Goal: Task Accomplishment & Management: Use online tool/utility

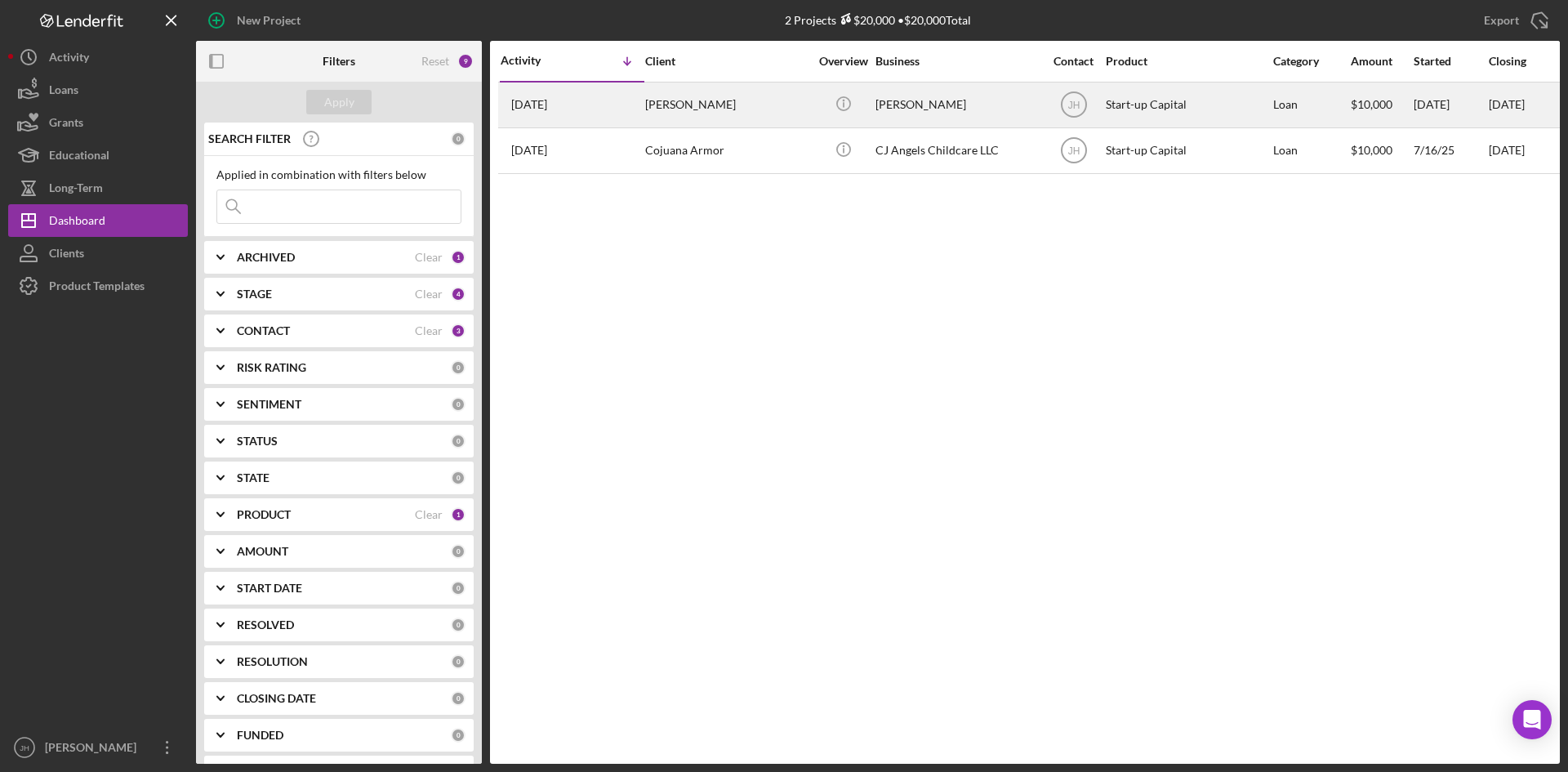
click at [710, 123] on div "[PERSON_NAME]" at bounding box center [727, 104] width 163 height 43
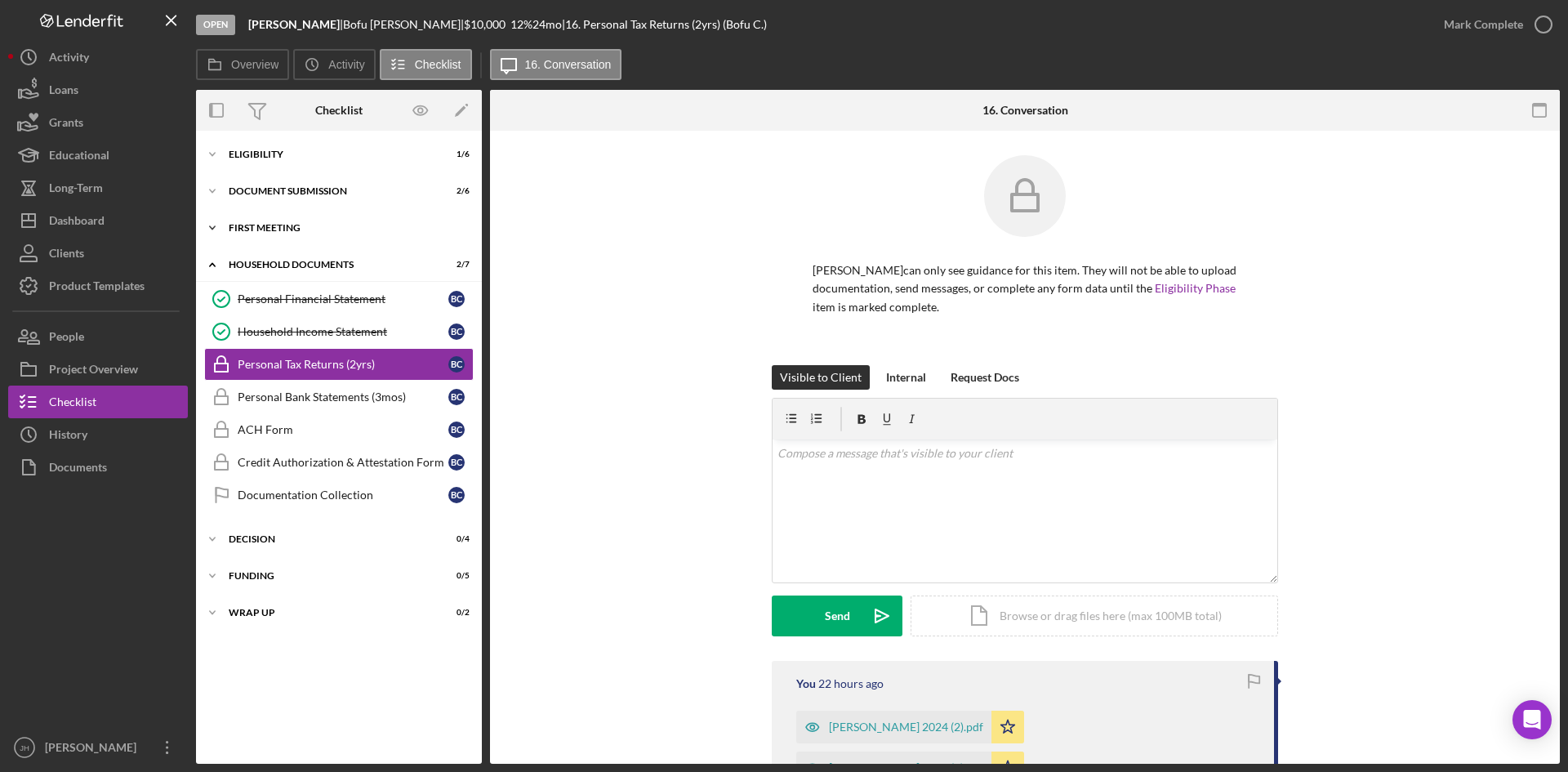
click at [331, 233] on div "Icon/Expander First Meeting 1 / 4" at bounding box center [339, 227] width 286 height 33
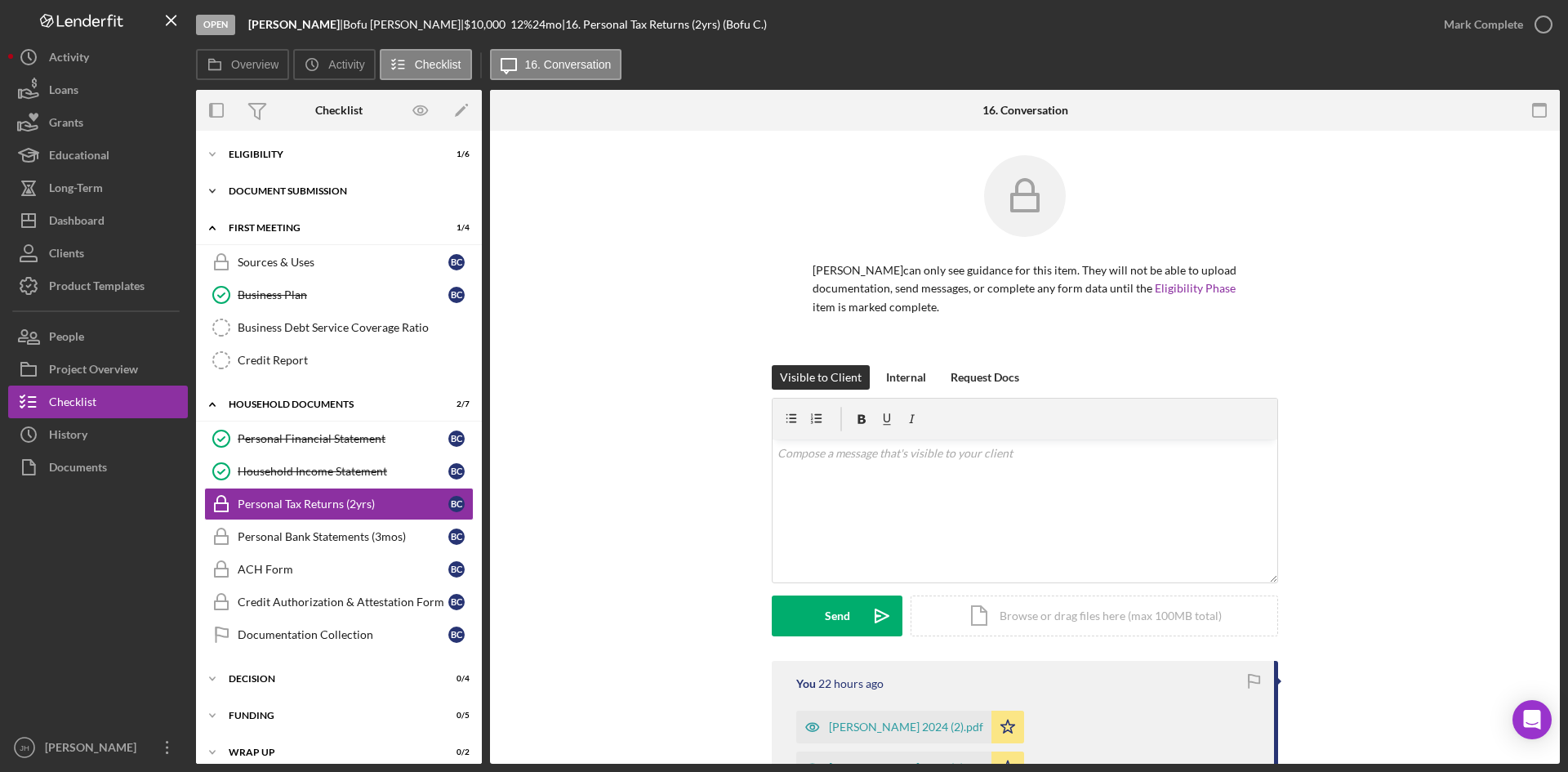
click at [345, 195] on div "Document Submission" at bounding box center [345, 191] width 233 height 10
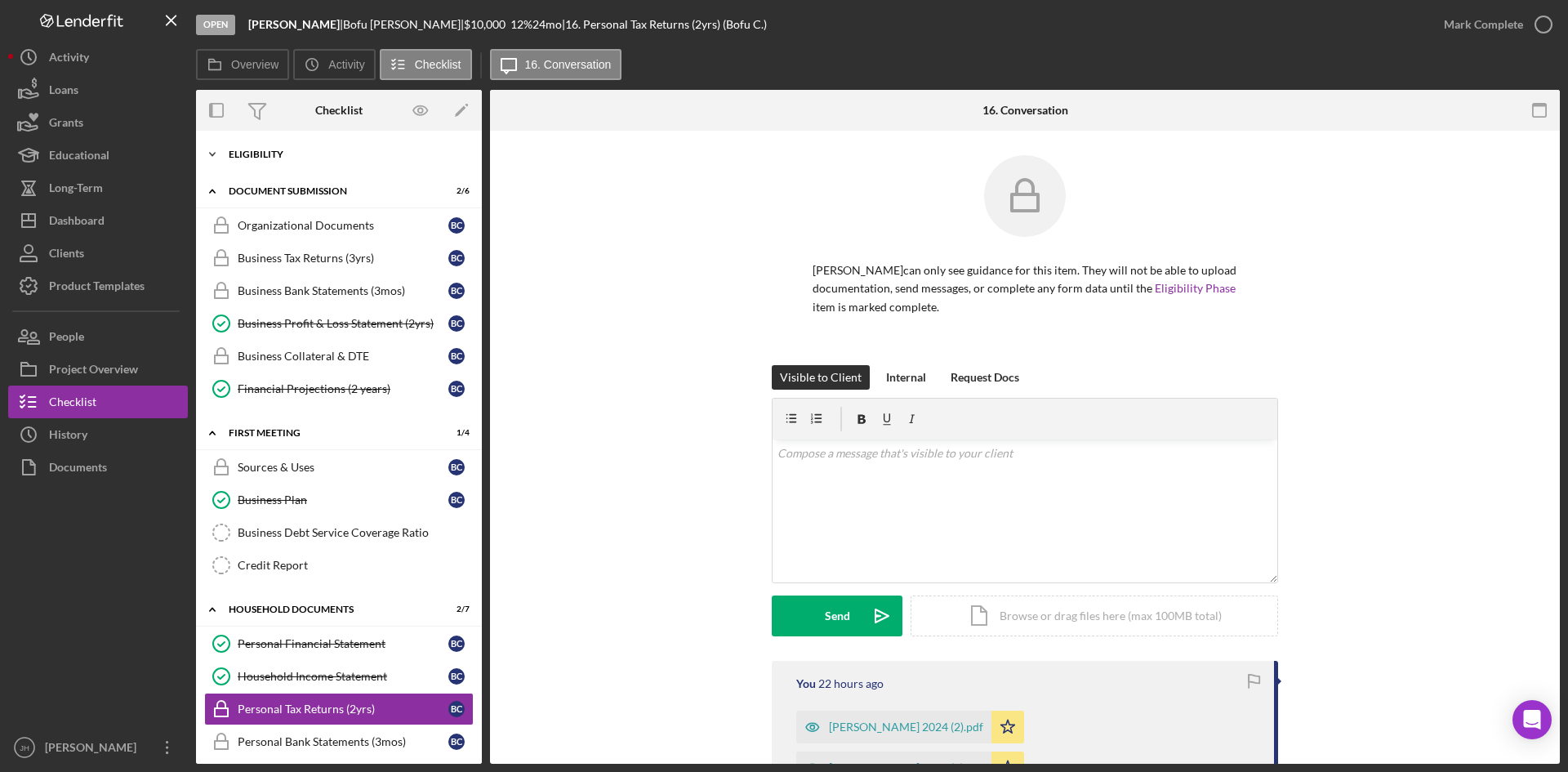
click at [299, 147] on div "Icon/Expander Eligibility 1 / 6" at bounding box center [339, 154] width 286 height 33
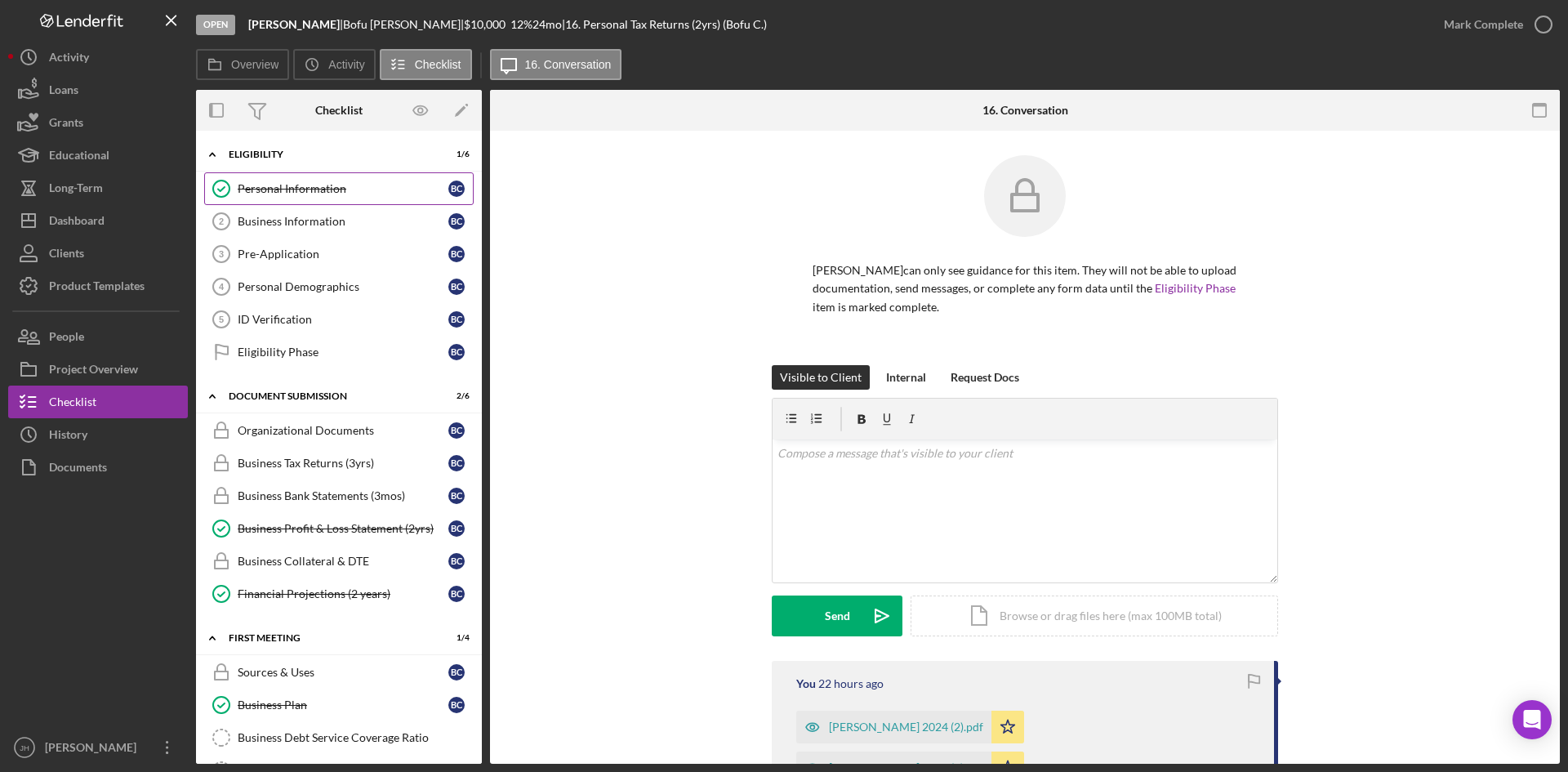
click at [330, 185] on div "Personal Information" at bounding box center [343, 188] width 211 height 13
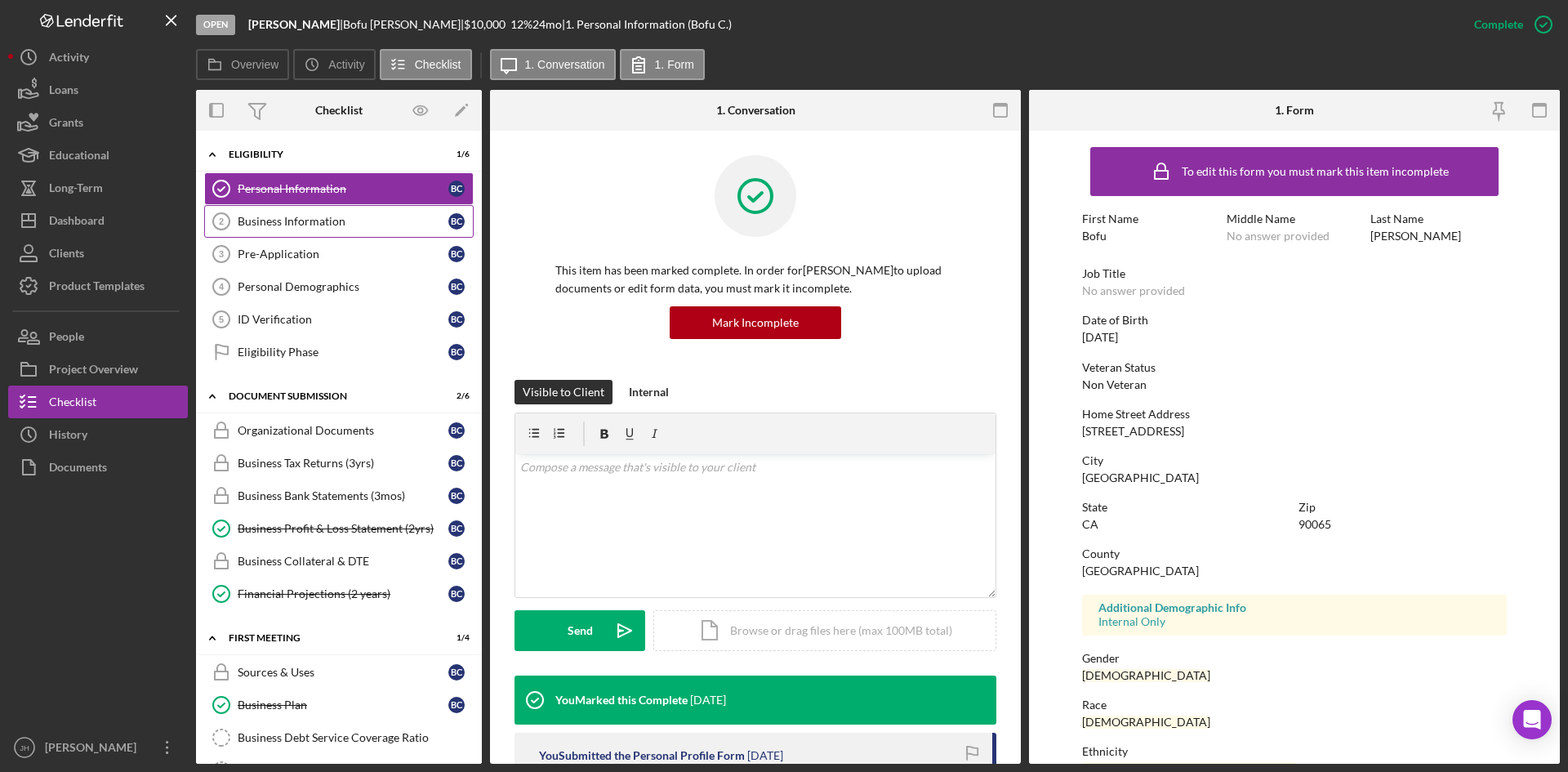
click at [320, 221] on div "Business Information" at bounding box center [343, 221] width 211 height 13
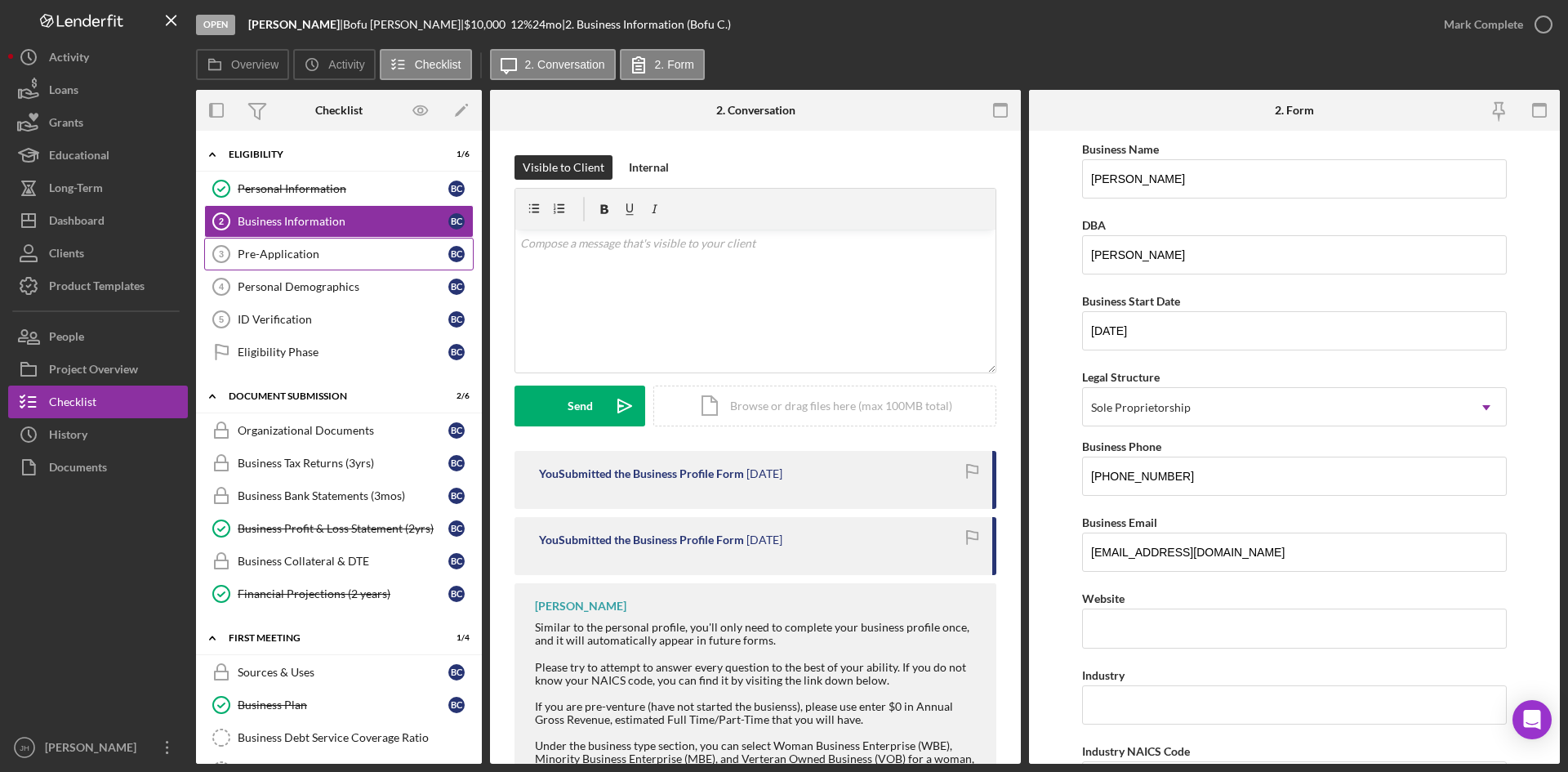
click at [330, 262] on link "Pre-Application 3 Pre-Application B C" at bounding box center [338, 254] width 269 height 33
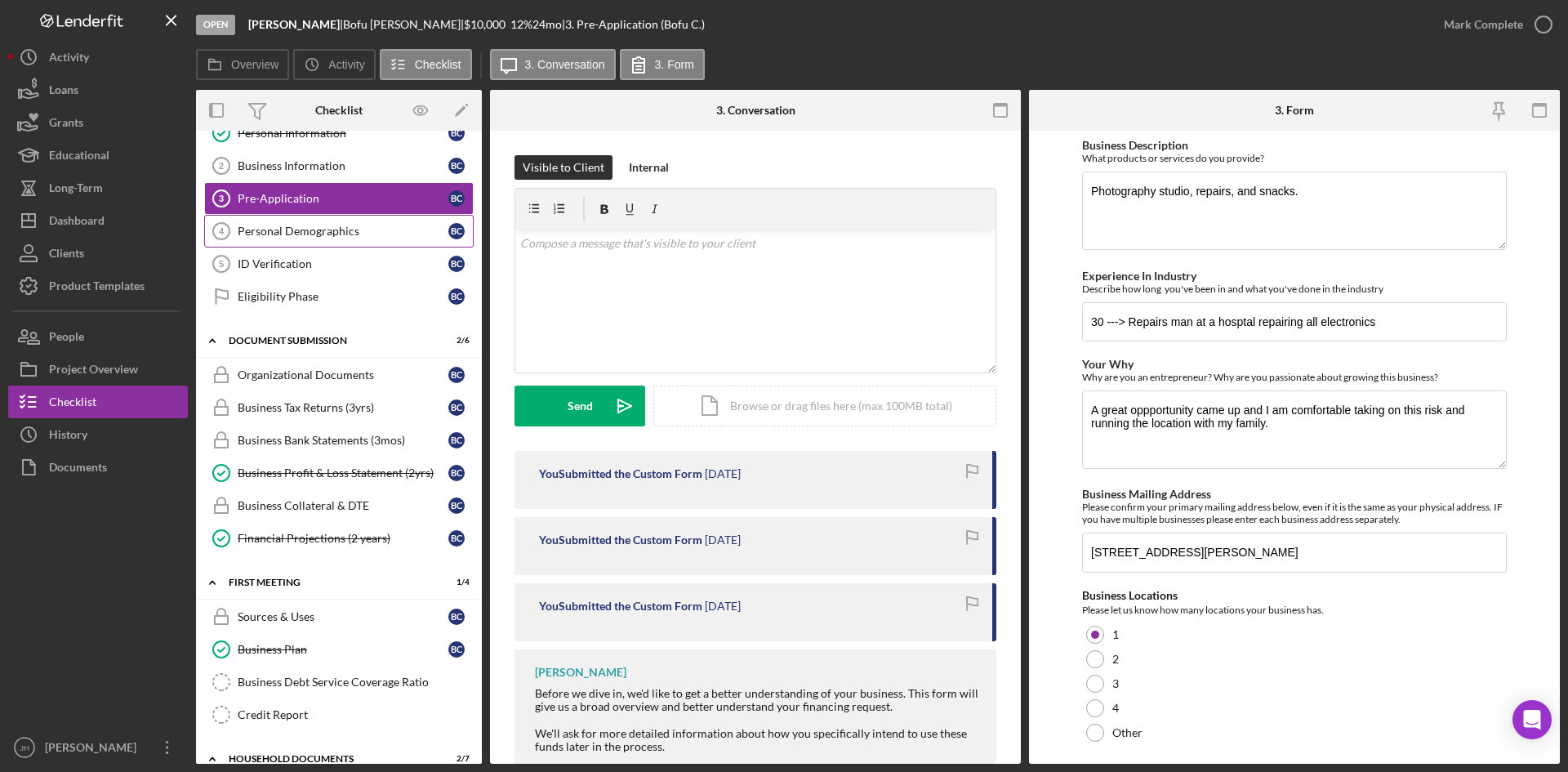
scroll to position [81, 0]
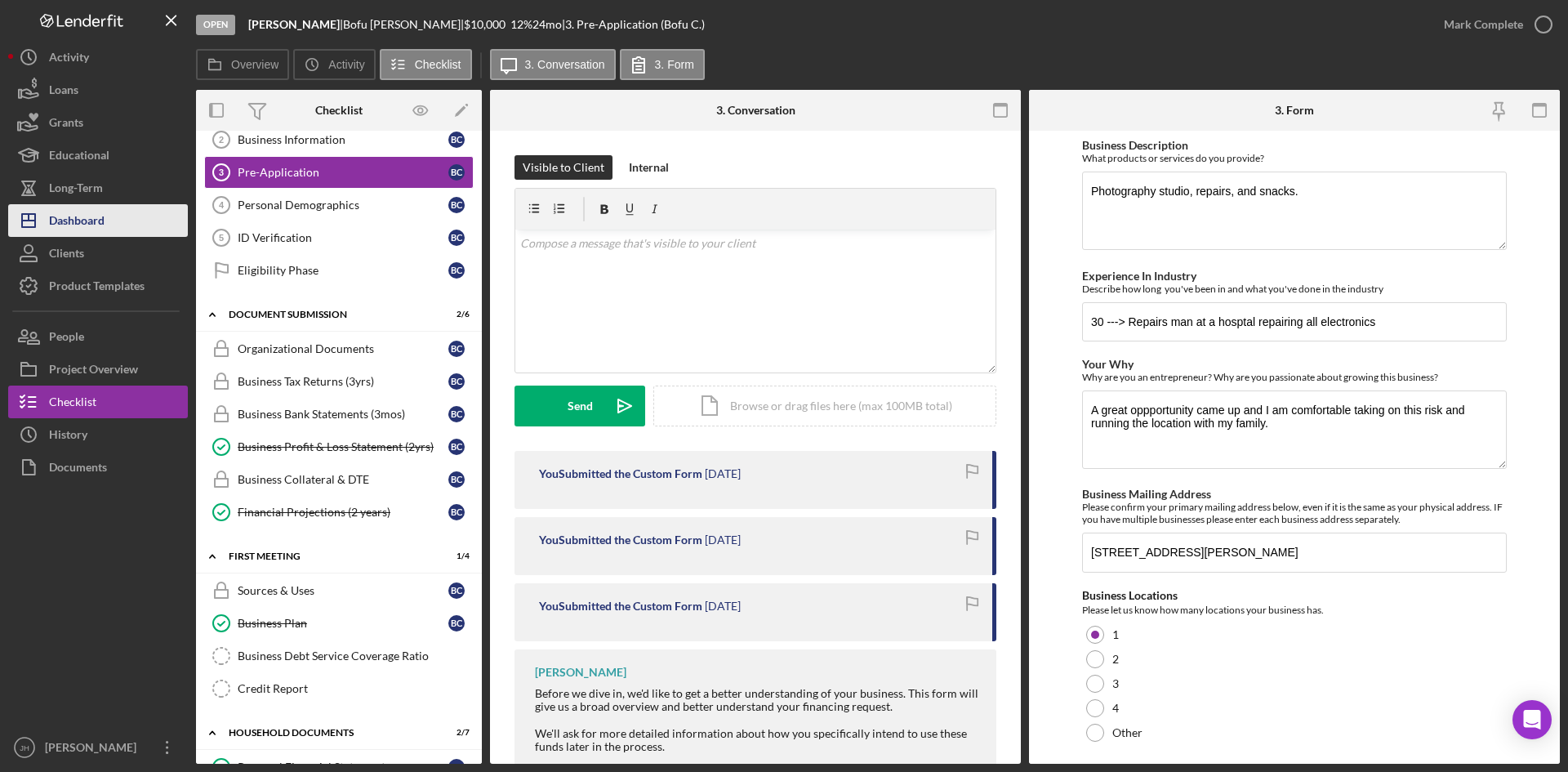
click at [115, 231] on button "Icon/Dashboard Dashboard" at bounding box center [97, 220] width 179 height 33
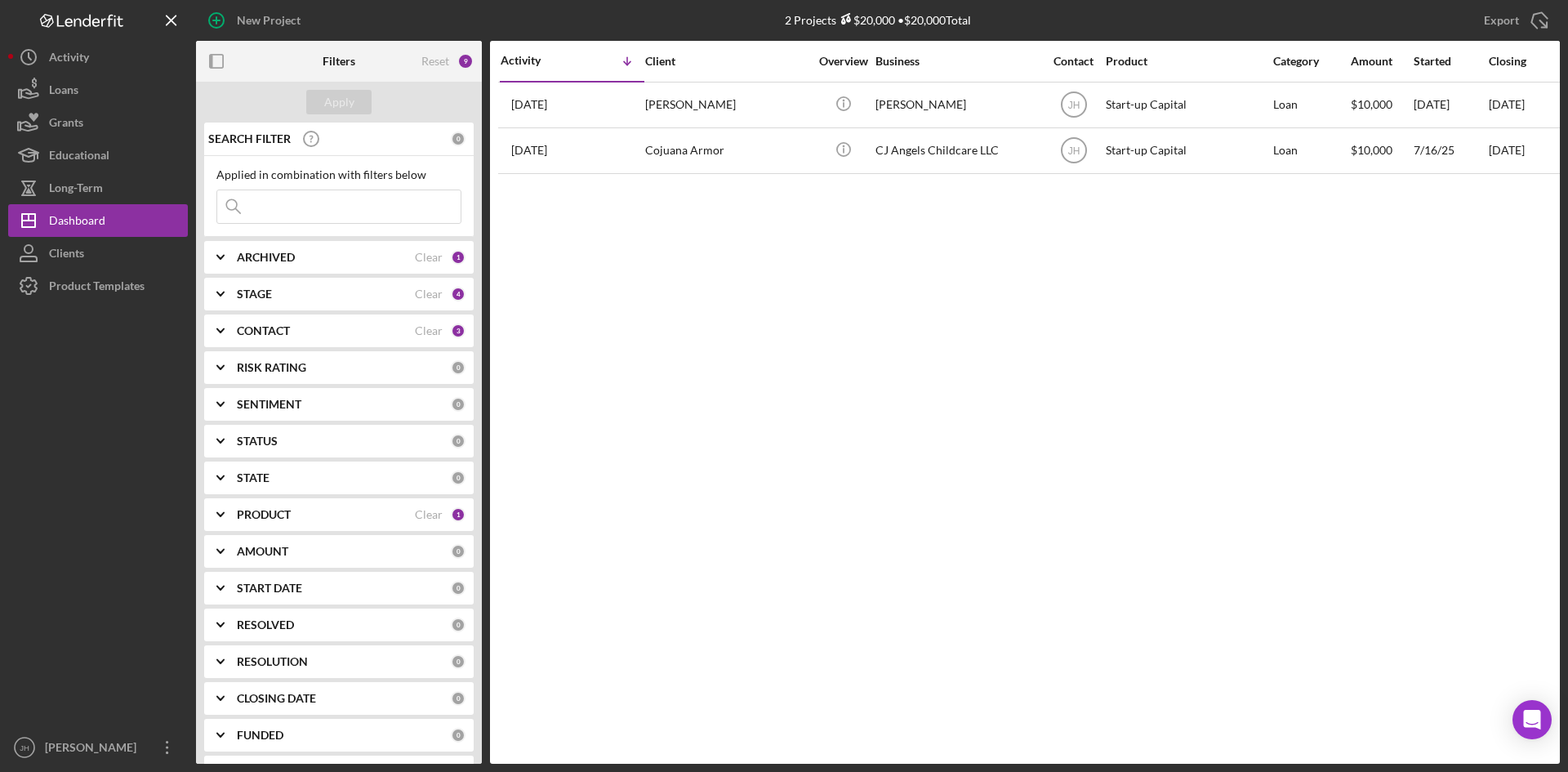
click at [293, 506] on div "PRODUCT Clear 1" at bounding box center [351, 514] width 229 height 33
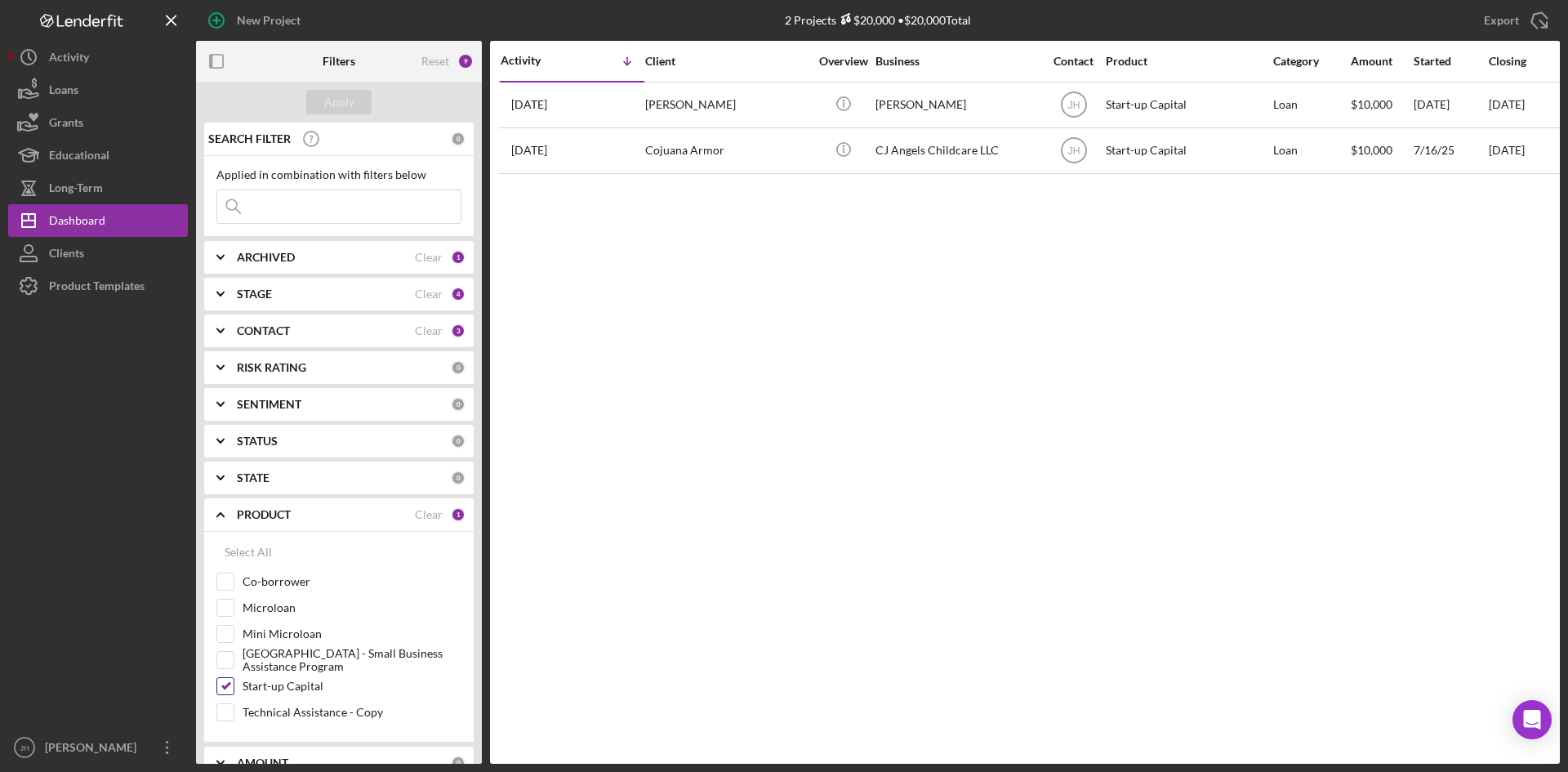
click at [269, 684] on label "Start-up Capital" at bounding box center [352, 685] width 219 height 16
click at [233, 684] on input "Start-up Capital" at bounding box center [225, 685] width 16 height 16
checkbox input "false"
click at [282, 667] on label "[GEOGRAPHIC_DATA] - Small Business Assistance Program" at bounding box center [352, 660] width 219 height 16
click at [256, 662] on label "[GEOGRAPHIC_DATA] - Small Business Assistance Program" at bounding box center [352, 660] width 219 height 16
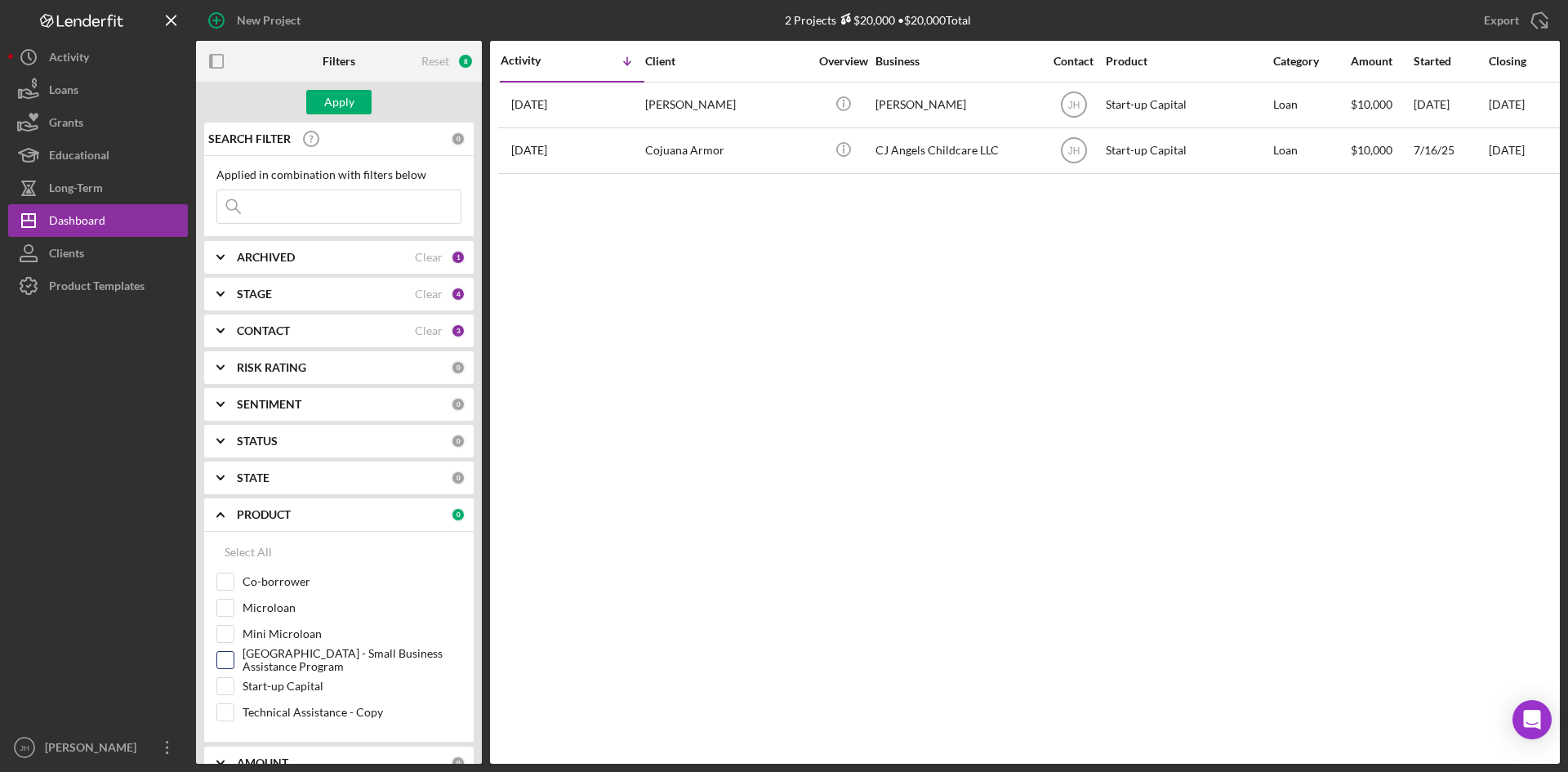
click at [233, 662] on input "[GEOGRAPHIC_DATA] - Small Business Assistance Program" at bounding box center [225, 660] width 16 height 16
checkbox input "true"
click at [323, 104] on button "Apply" at bounding box center [339, 102] width 65 height 25
